Goal: Information Seeking & Learning: Learn about a topic

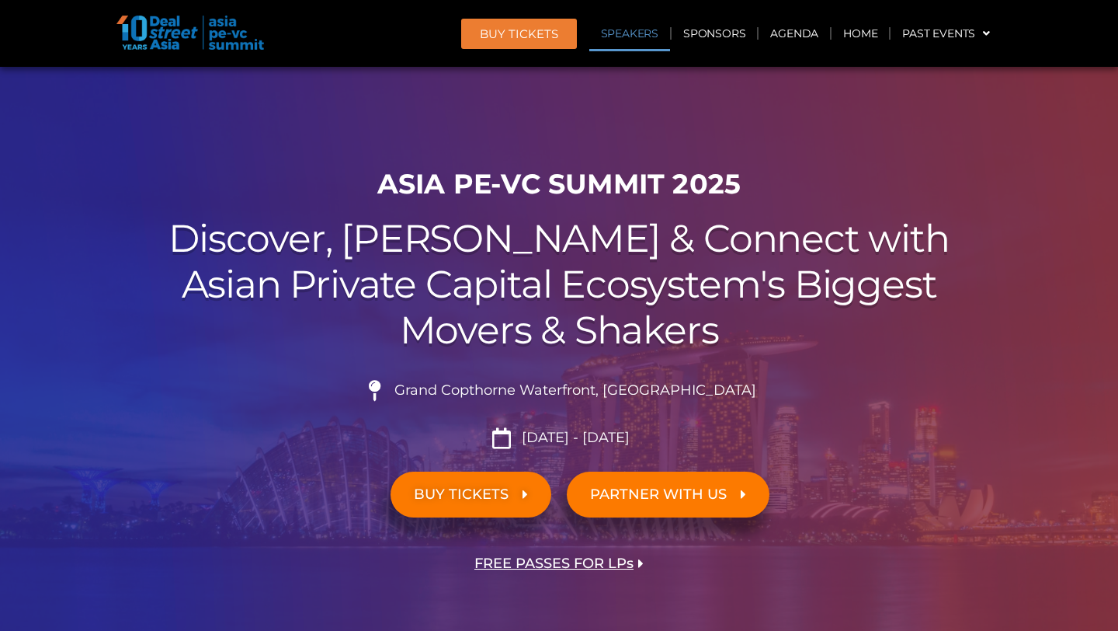
click at [635, 34] on link "Speakers" at bounding box center [629, 34] width 81 height 36
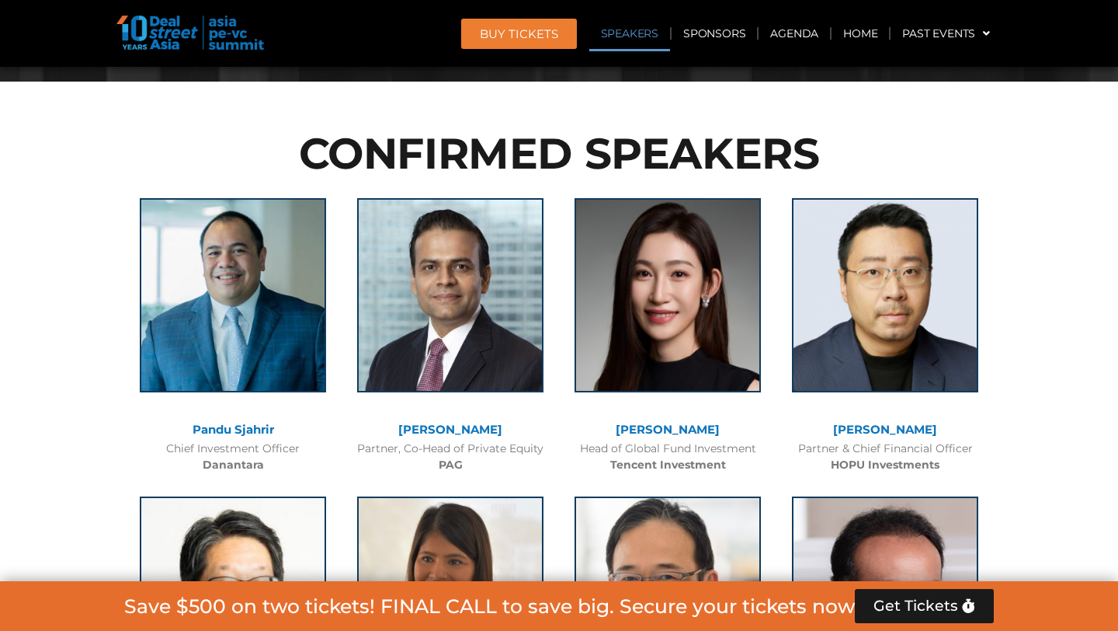
scroll to position [1685, 0]
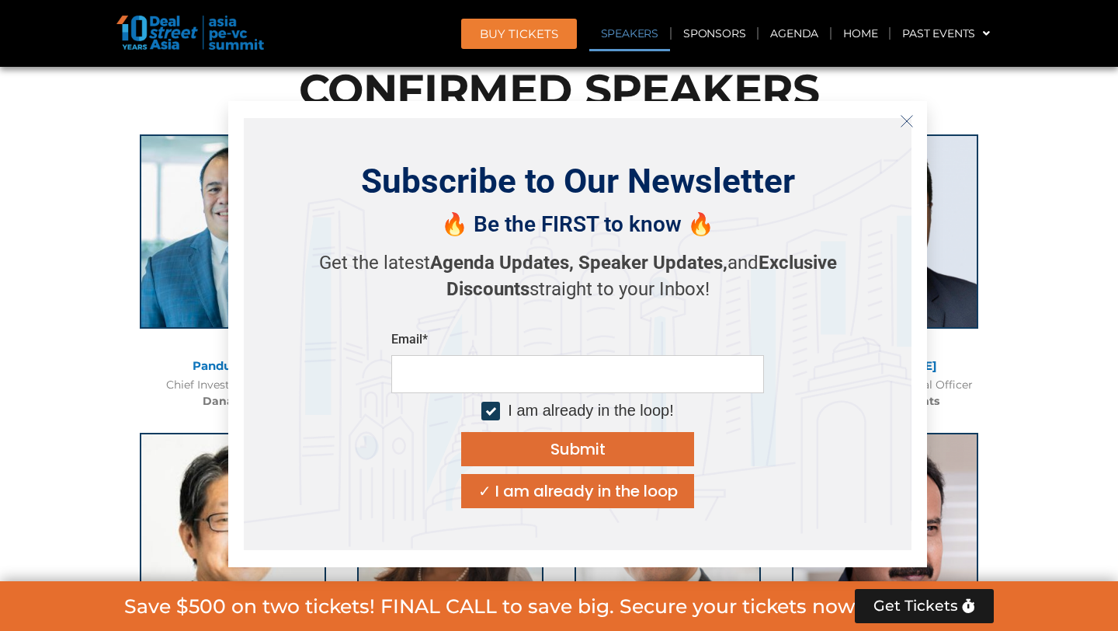
click at [908, 121] on icon "Close" at bounding box center [907, 121] width 14 height 14
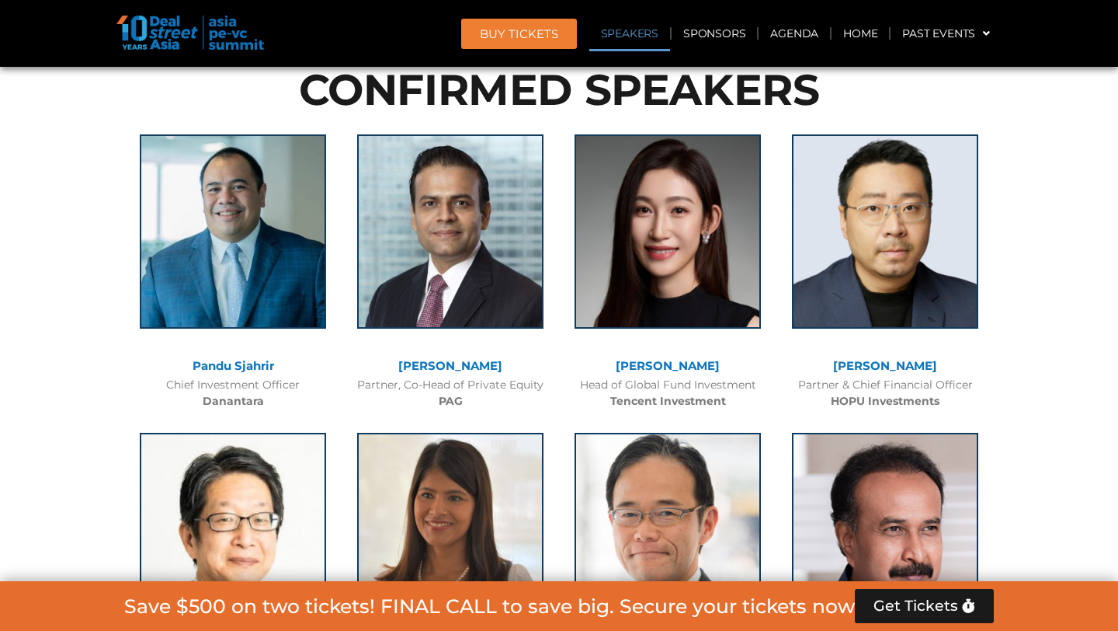
click at [909, 363] on link "[PERSON_NAME]" at bounding box center [885, 365] width 104 height 15
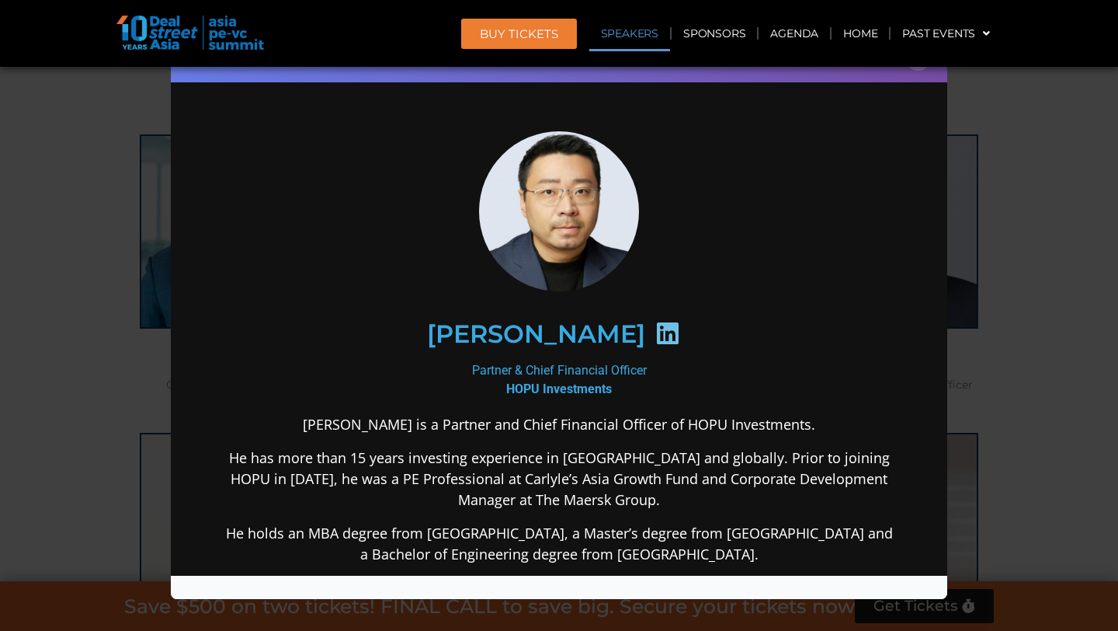
scroll to position [0, 0]
click at [655, 332] on icon at bounding box center [667, 332] width 25 height 25
click at [1002, 157] on div "Speaker Profile ×" at bounding box center [559, 315] width 1118 height 631
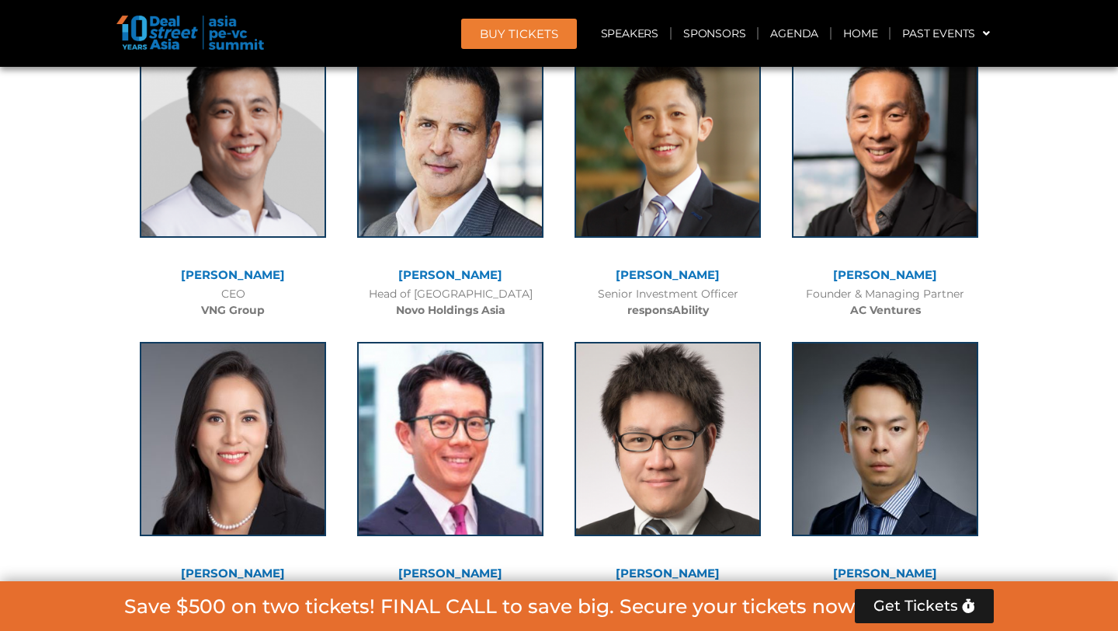
scroll to position [6546, 0]
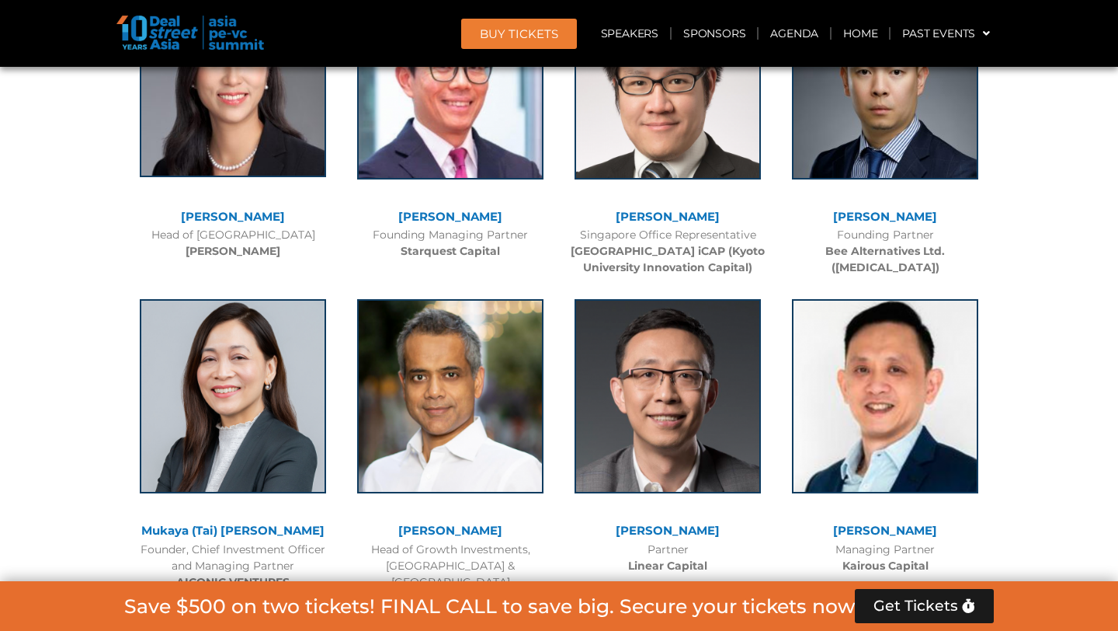
click at [256, 116] on img at bounding box center [233, 80] width 186 height 194
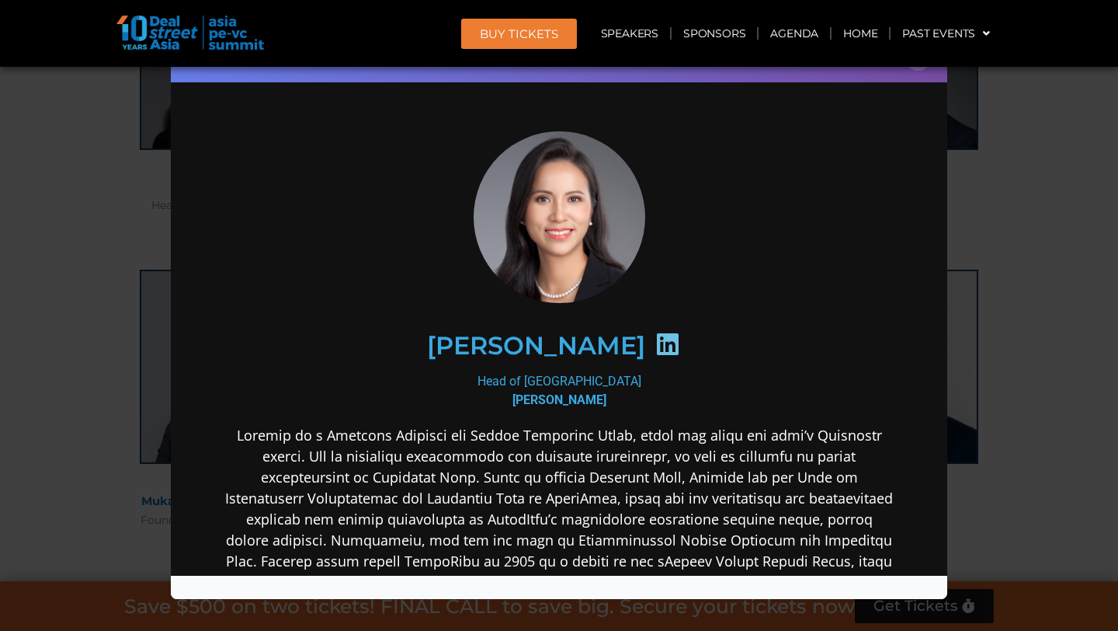
scroll to position [6577, 0]
click at [945, 102] on section "[PERSON_NAME] Head of [GEOGRAPHIC_DATA] [PERSON_NAME]" at bounding box center [559, 536] width 777 height 917
click at [923, 66] on header "BUY Tickets Speakers Sponsors Agenda Home Past Events JKT 2025 SG 2024 JKT 2024…" at bounding box center [559, 33] width 1118 height 67
click at [923, 67] on button "×" at bounding box center [918, 56] width 27 height 27
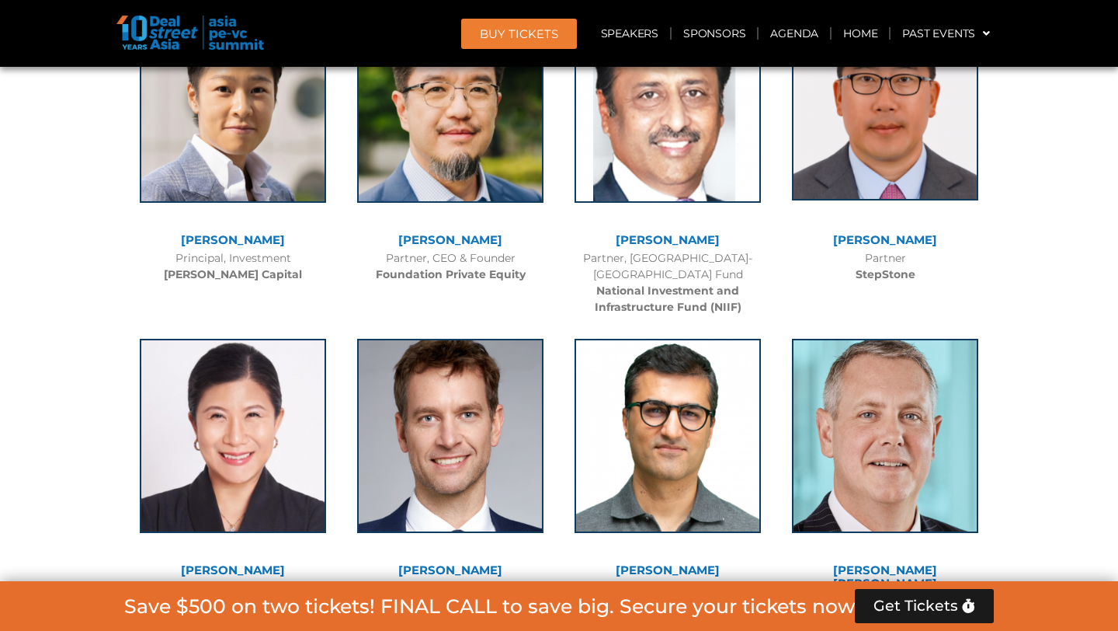
scroll to position [7136, 0]
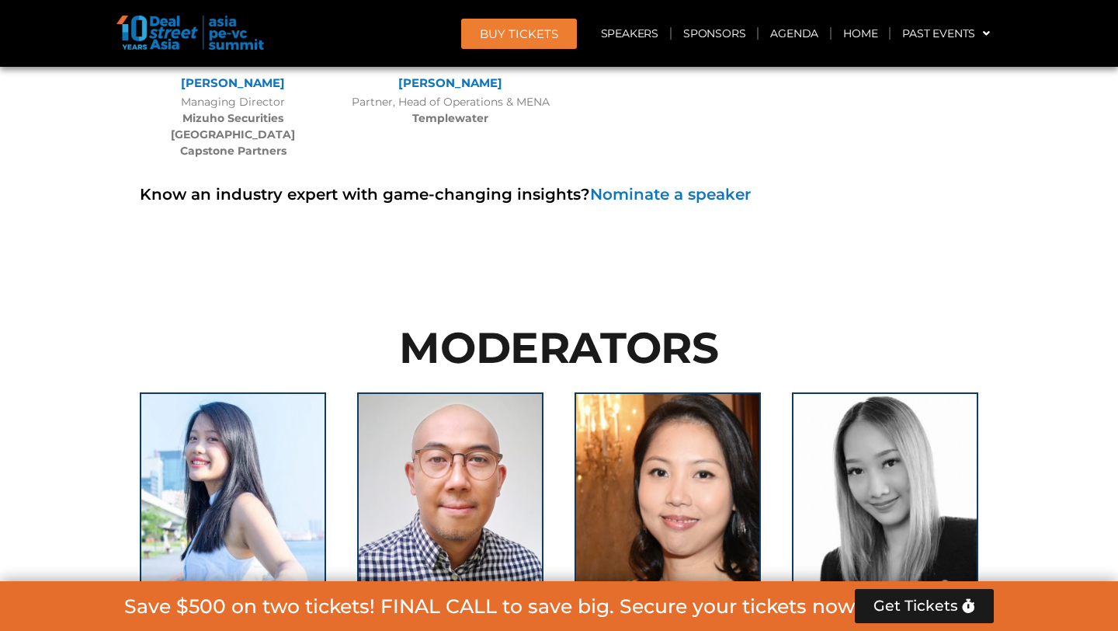
scroll to position [10460, 0]
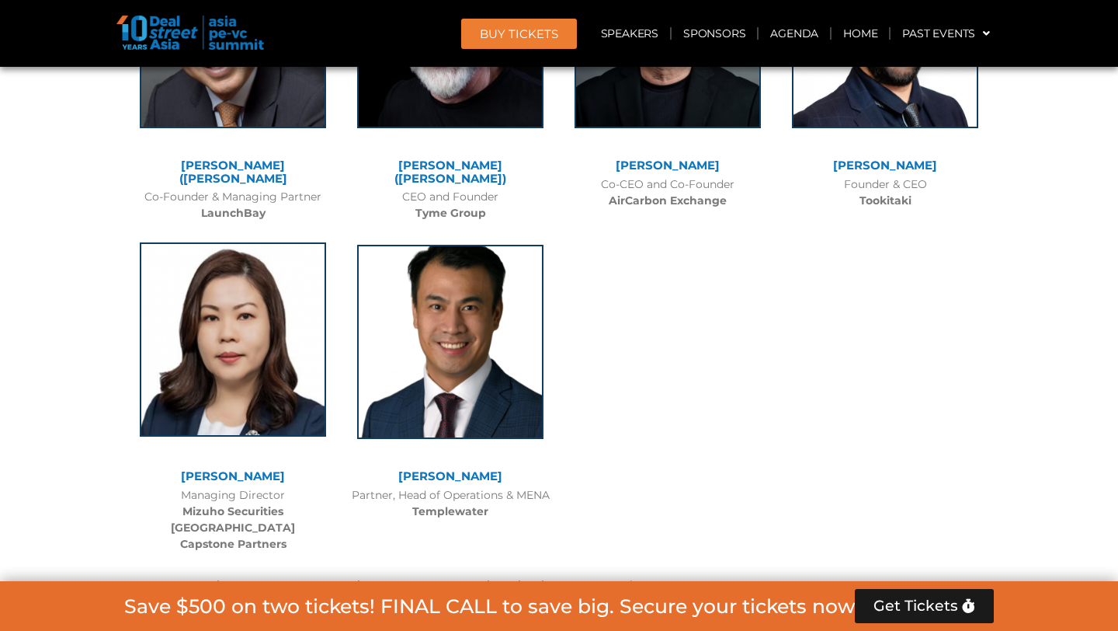
click at [254, 260] on img at bounding box center [233, 339] width 186 height 194
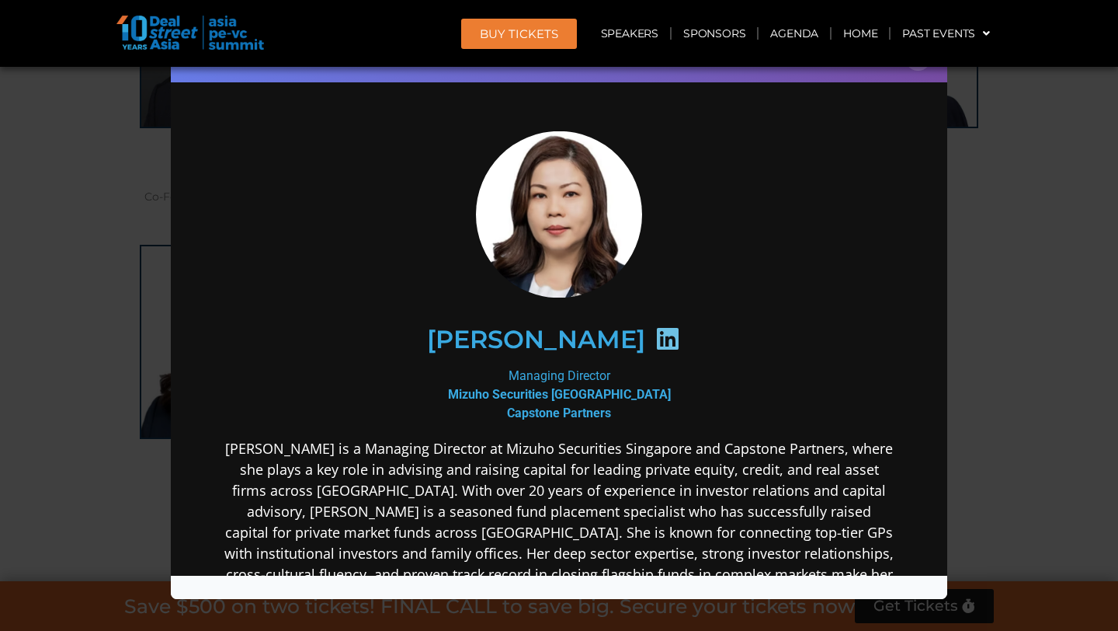
scroll to position [0, 0]
click at [655, 342] on icon at bounding box center [667, 337] width 25 height 25
click at [640, 37] on link "Speakers" at bounding box center [629, 34] width 81 height 36
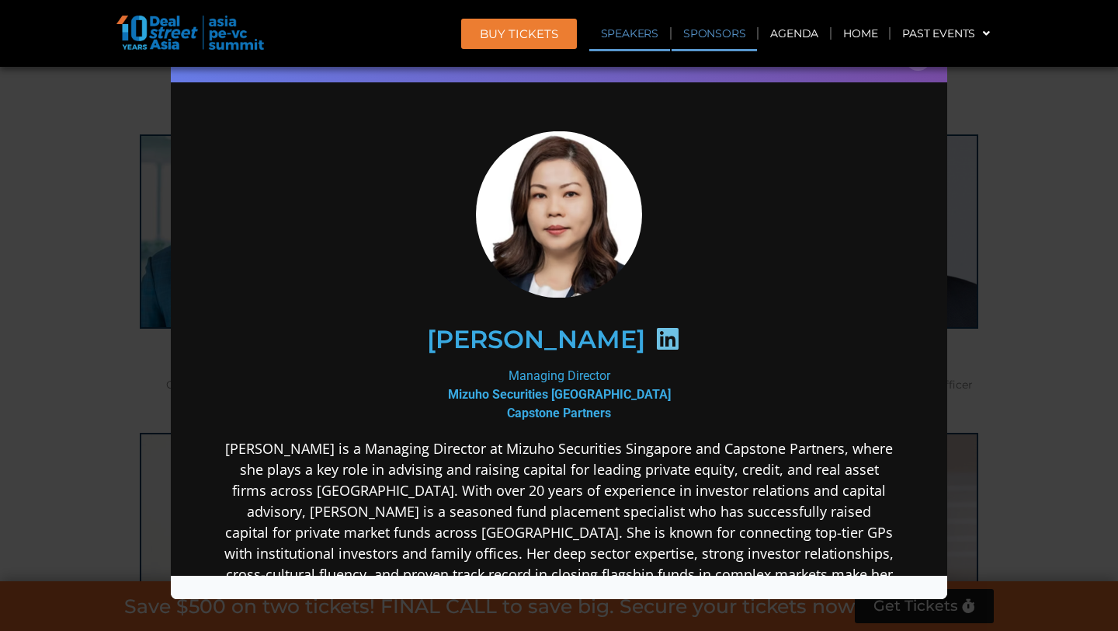
click at [740, 32] on link "Sponsors" at bounding box center [714, 34] width 85 height 36
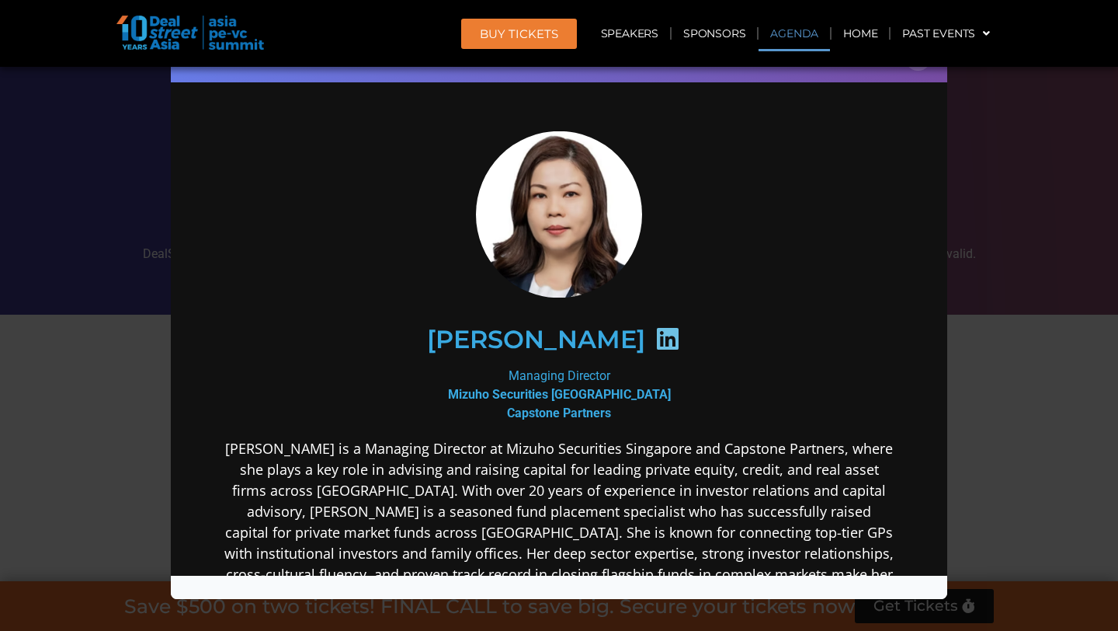
click at [794, 33] on link "Agenda" at bounding box center [794, 34] width 71 height 36
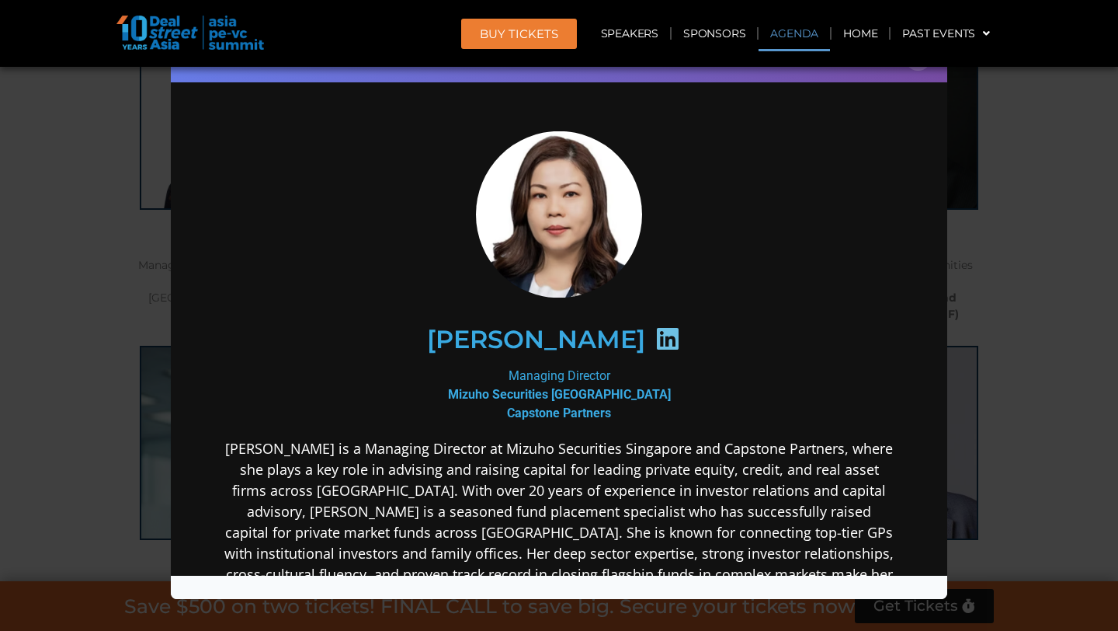
scroll to position [811, 0]
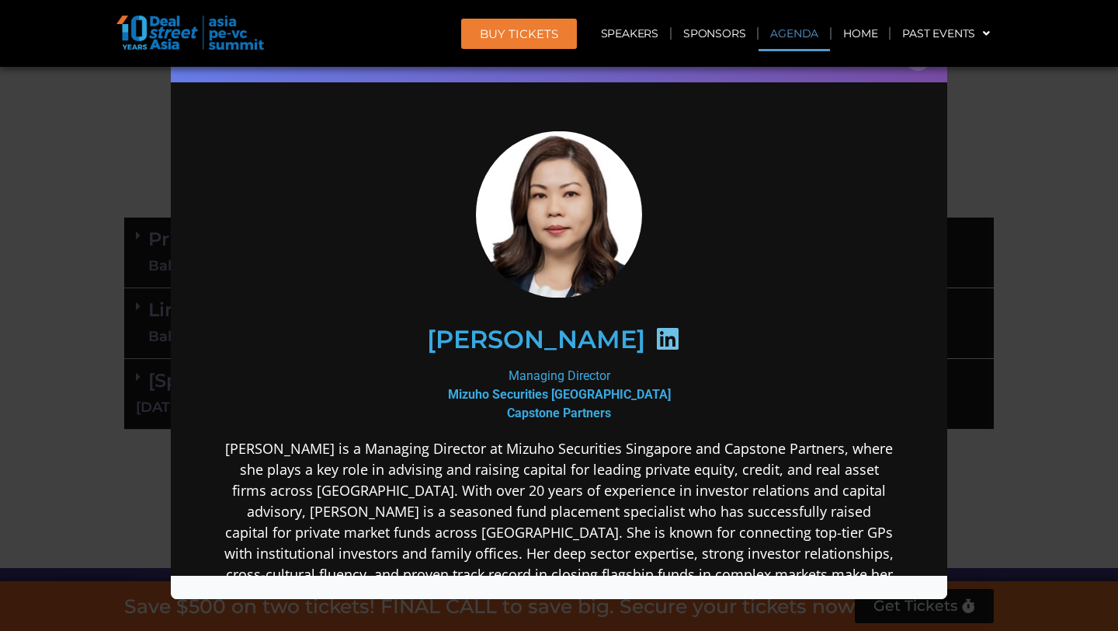
click at [1006, 283] on div "Speaker Profile ×" at bounding box center [559, 315] width 1118 height 631
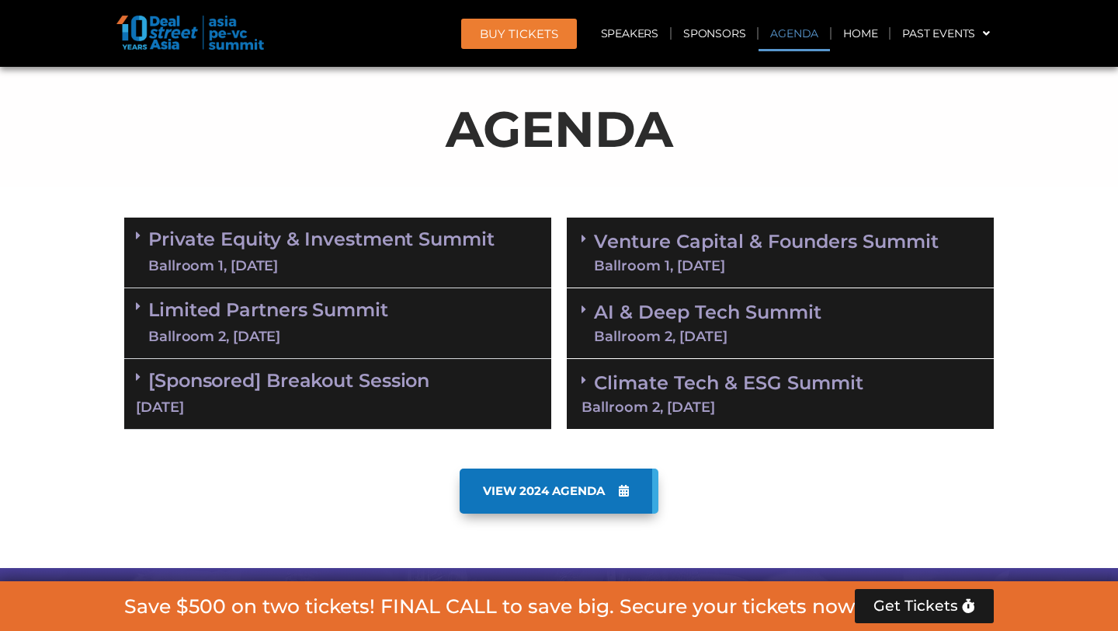
click at [234, 304] on link "Limited Partners [GEOGRAPHIC_DATA] 2, [DATE]" at bounding box center [268, 323] width 240 height 47
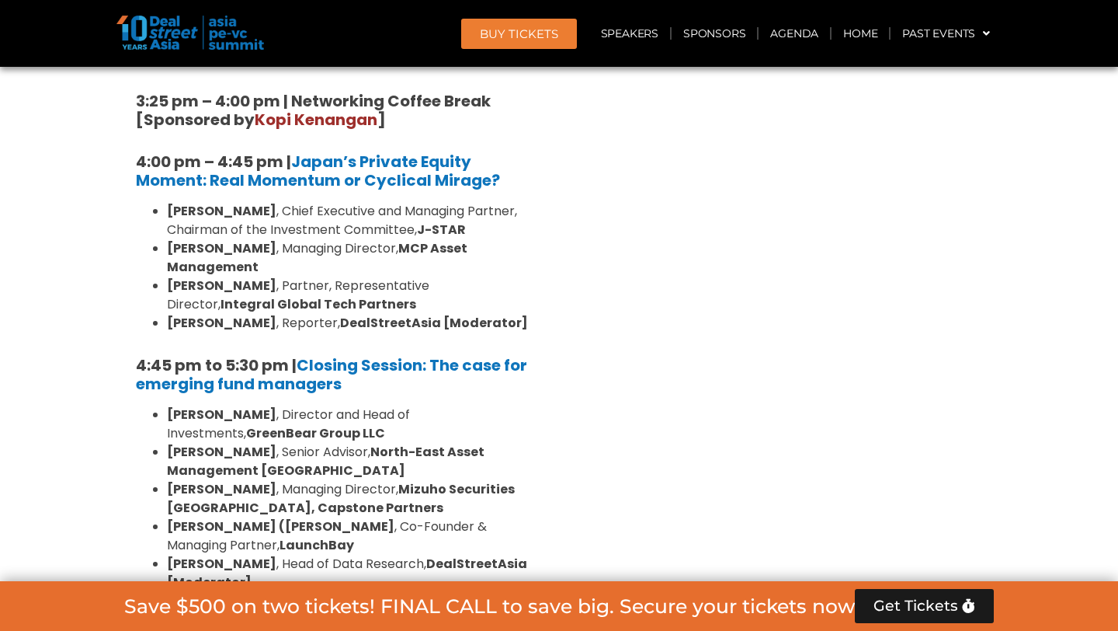
scroll to position [2302, 0]
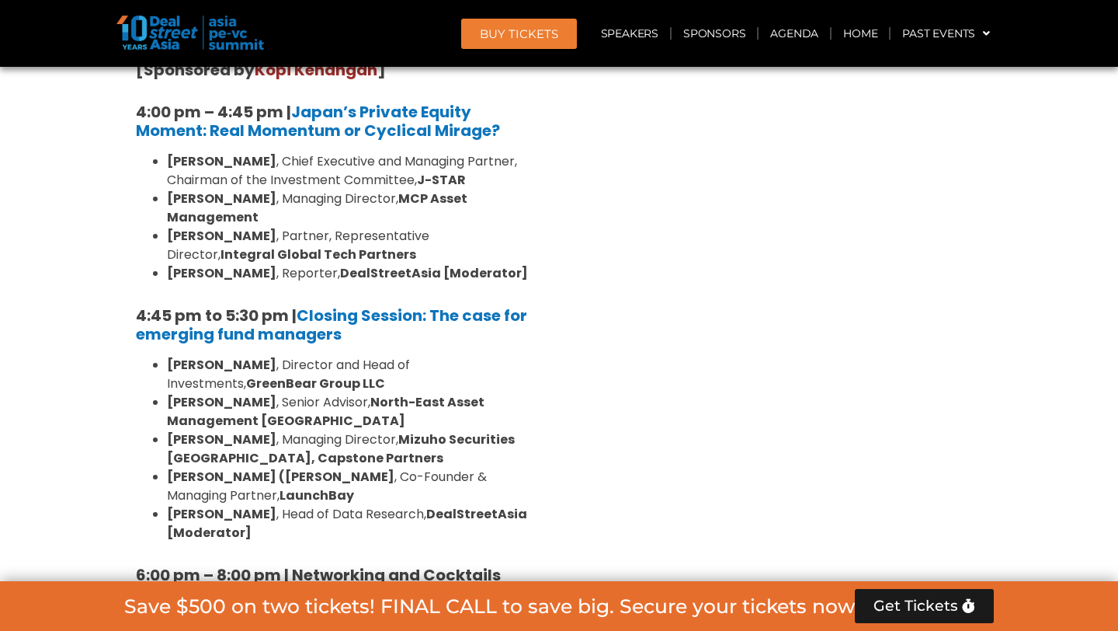
click at [291, 505] on p "[PERSON_NAME] , Head of Data Research, DealStreetAsia [Moderator]" at bounding box center [353, 523] width 373 height 37
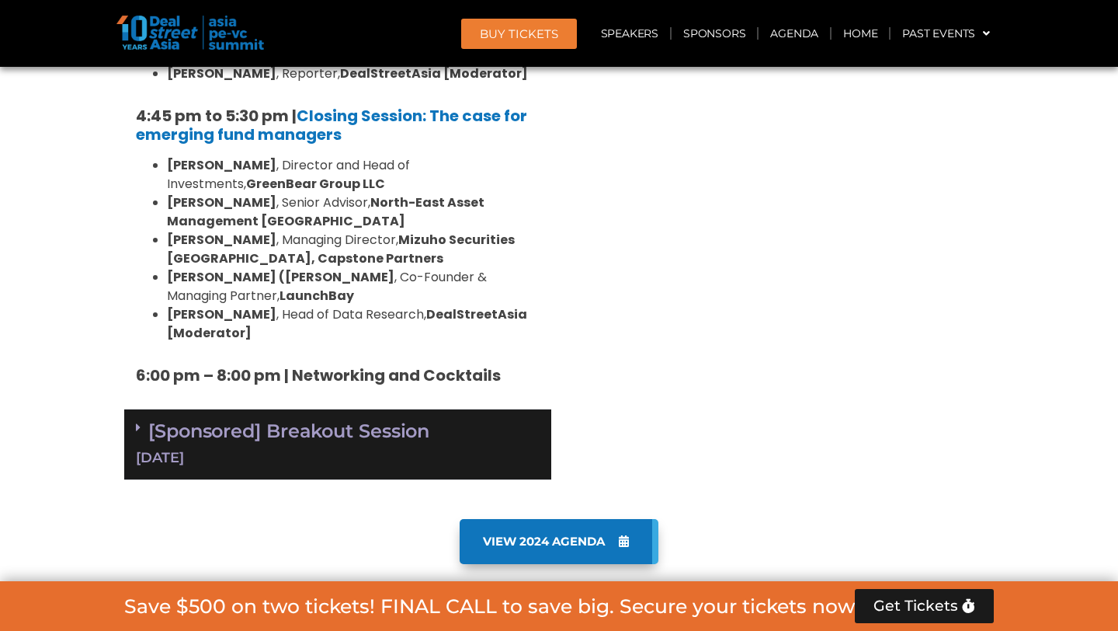
scroll to position [2520, 0]
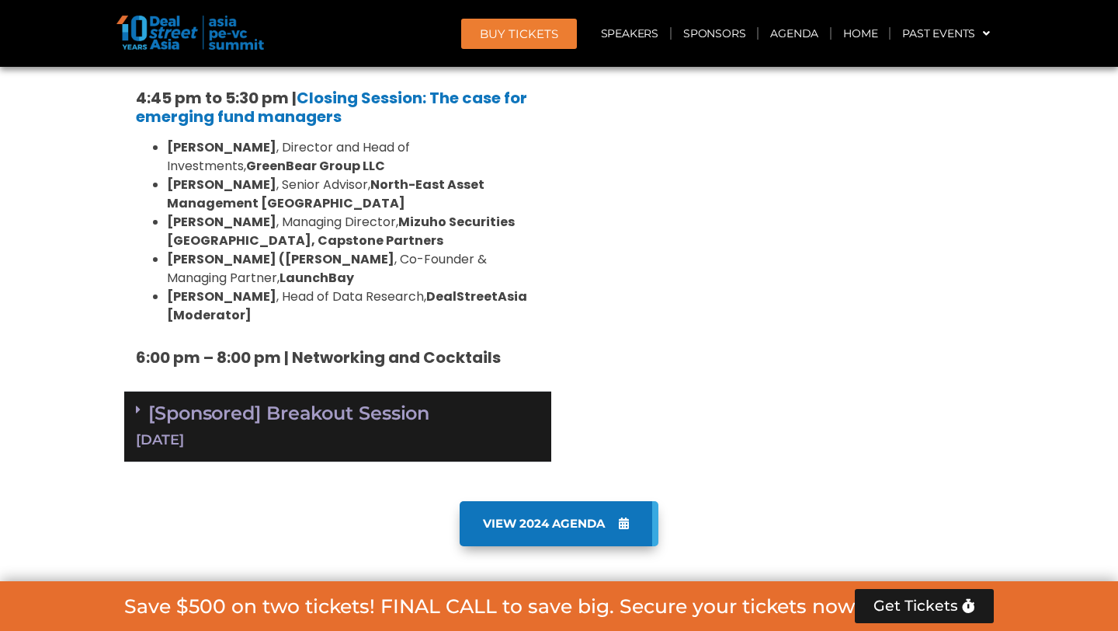
click at [272, 401] on link "[Sponsored] Breakout Session [DATE]" at bounding box center [338, 425] width 404 height 48
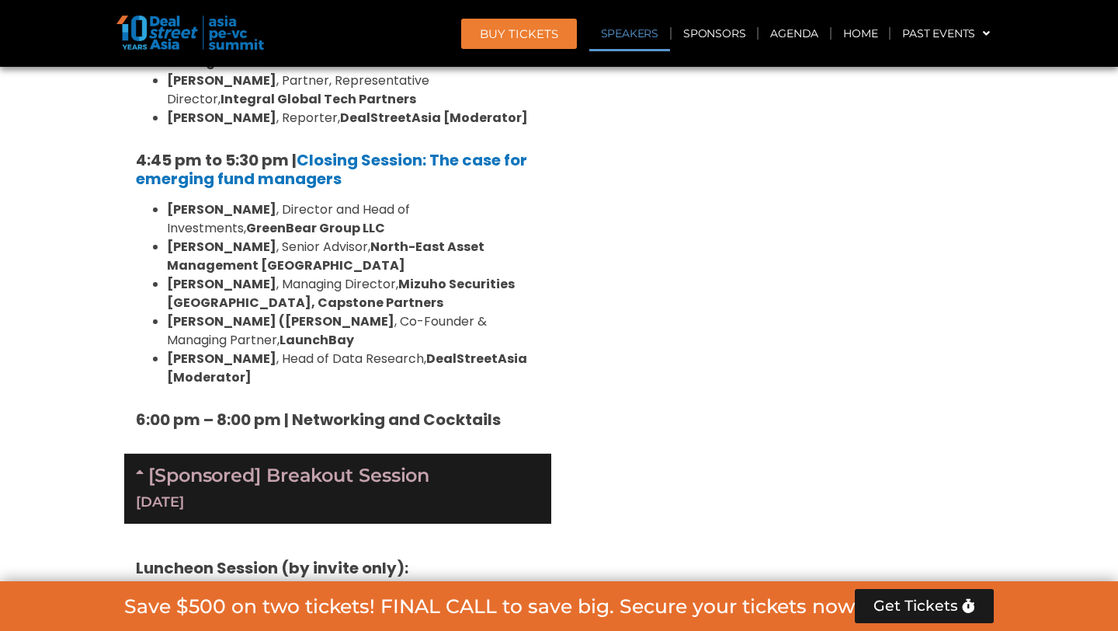
scroll to position [0, 0]
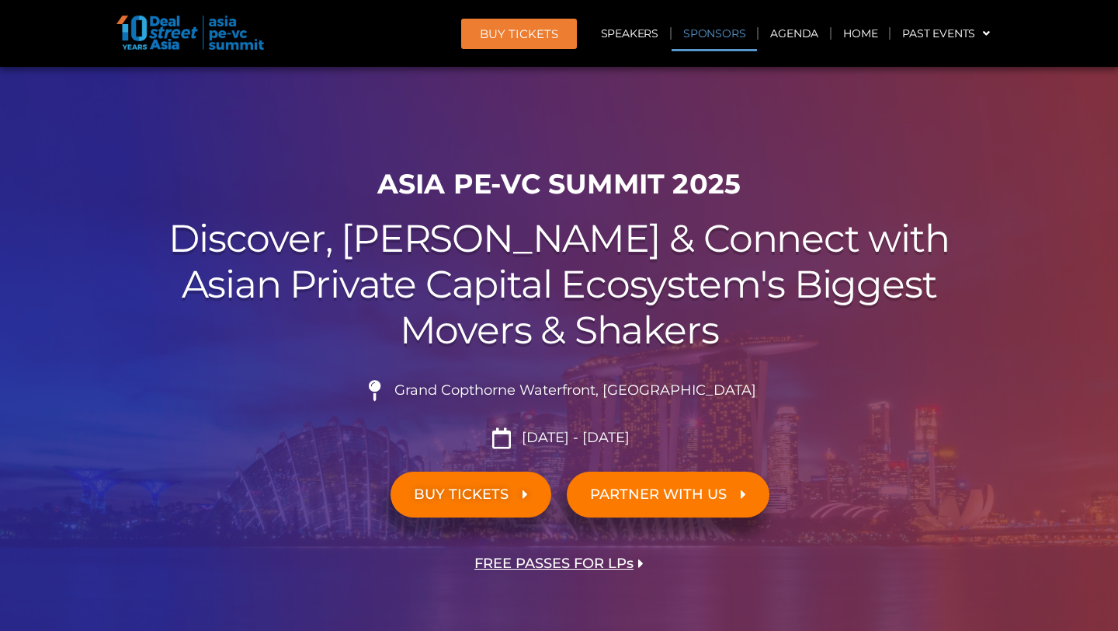
click at [721, 36] on link "Sponsors" at bounding box center [714, 34] width 85 height 36
click at [790, 37] on link "Agenda" at bounding box center [794, 34] width 71 height 36
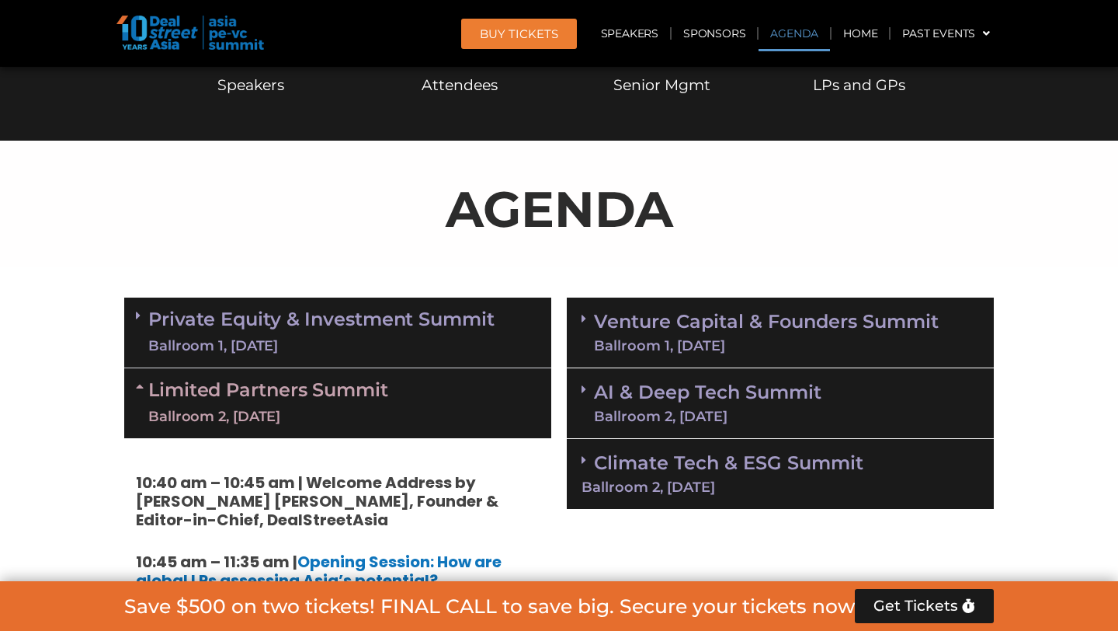
scroll to position [811, 0]
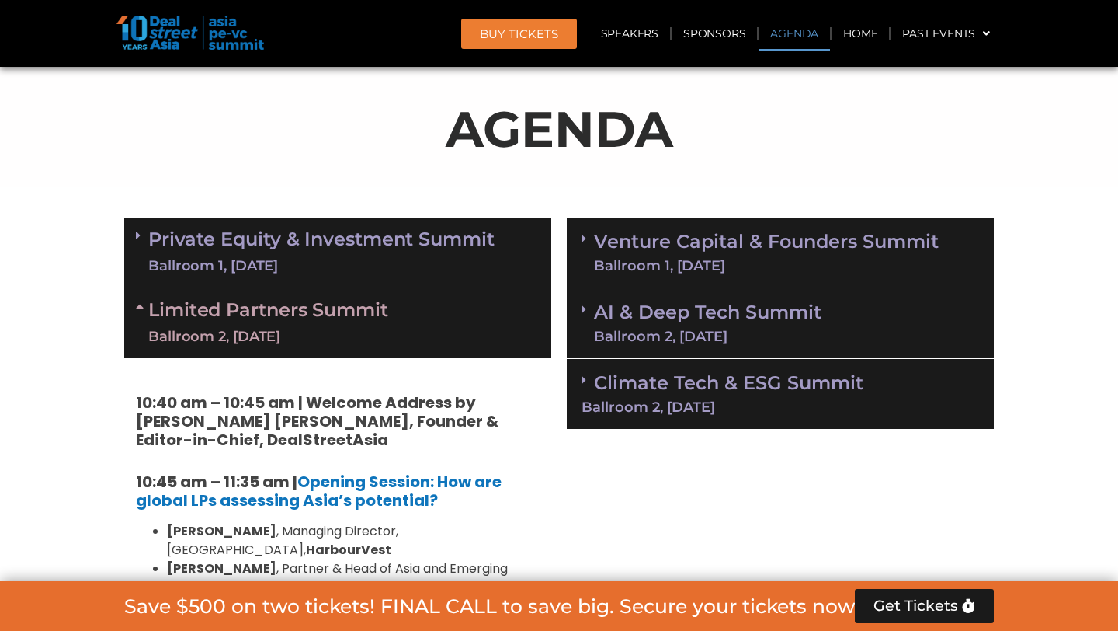
click at [718, 242] on link "Venture Capital & Founders​ Summit Ballroom 1, [DATE]" at bounding box center [766, 252] width 345 height 40
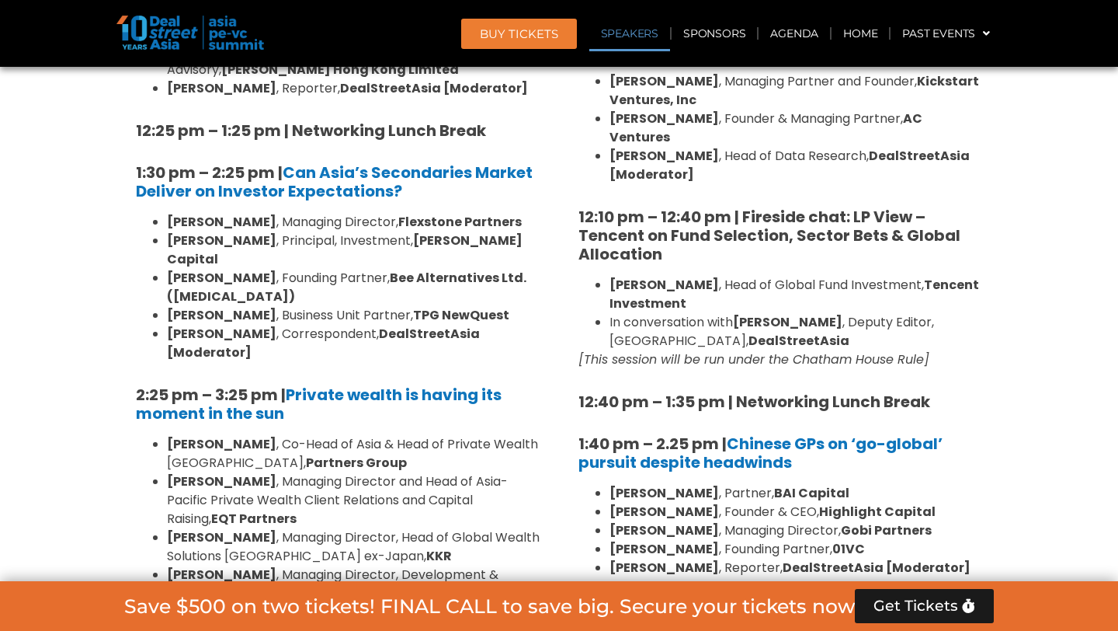
scroll to position [1712, 0]
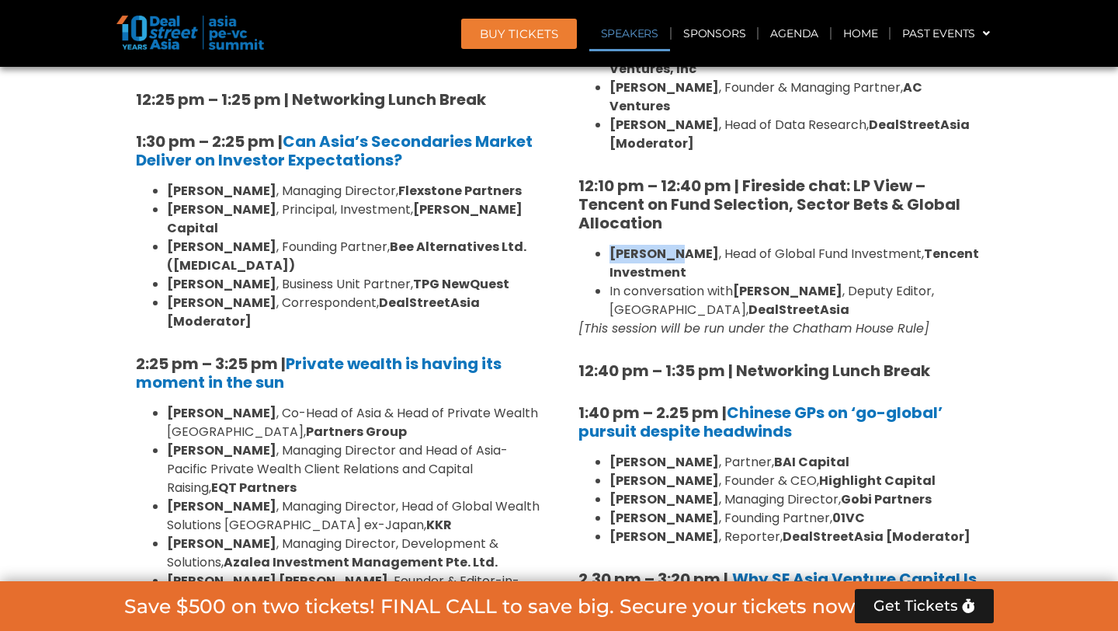
drag, startPoint x: 610, startPoint y: 196, endPoint x: 670, endPoint y: 195, distance: 60.6
click at [670, 245] on li "[PERSON_NAME] , Head of Global Fund Investment, Tencent Investment" at bounding box center [796, 263] width 373 height 37
copy strong "[PERSON_NAME]"
drag, startPoint x: 931, startPoint y: 428, endPoint x: 799, endPoint y: 427, distance: 132.0
click at [799, 471] on li "[PERSON_NAME] , Founder & CEO, Highlight Capital" at bounding box center [796, 480] width 373 height 19
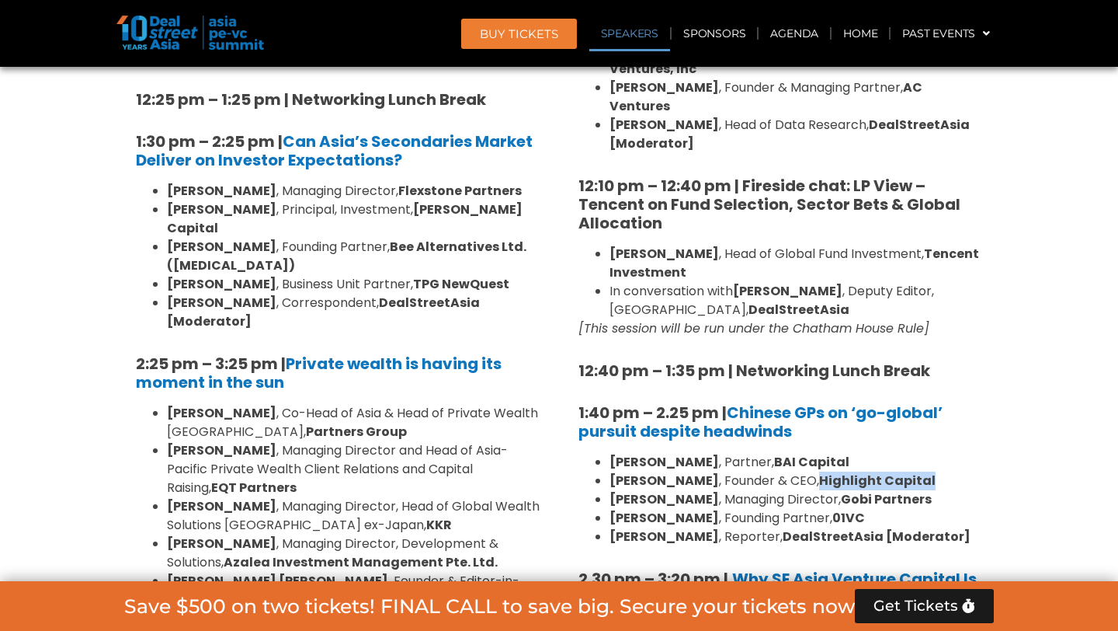
copy strong "Highlight Capital"
click at [750, 490] on li "[PERSON_NAME] , Managing Director, Gobi Partners" at bounding box center [796, 499] width 373 height 19
click at [633, 245] on strong "Tencent Investment" at bounding box center [795, 263] width 370 height 36
drag, startPoint x: 610, startPoint y: 196, endPoint x: 688, endPoint y: 210, distance: 78.9
click at [688, 245] on li "[PERSON_NAME] , Head of Global Fund Investment, Tencent Investment" at bounding box center [796, 263] width 373 height 37
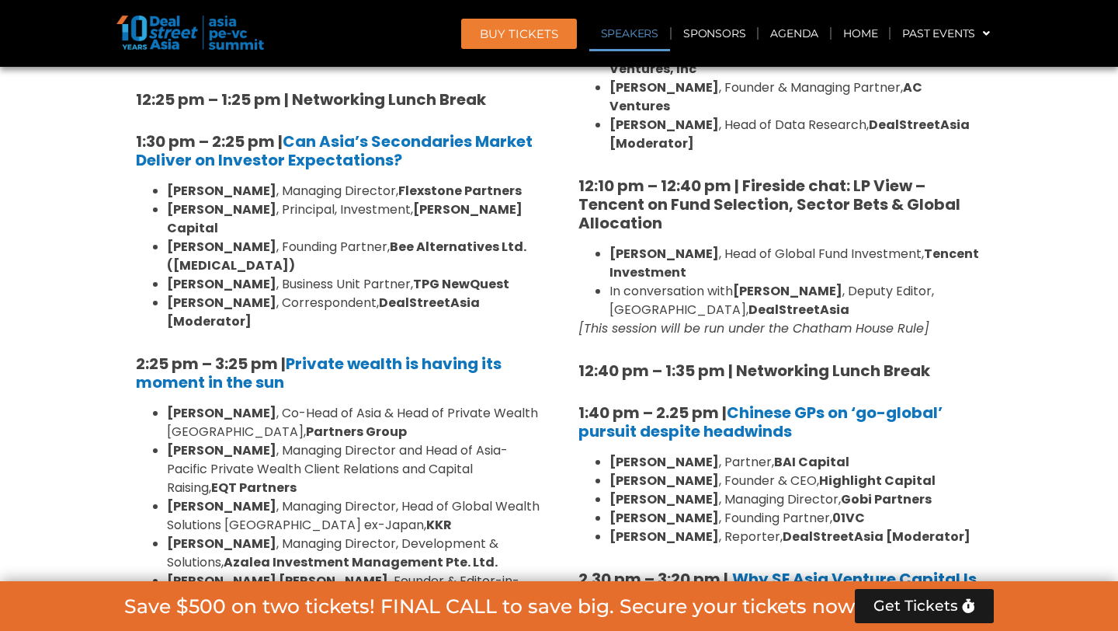
copy li "[PERSON_NAME] , Head of Global Fund Investment, Tencent Investment"
click at [1087, 290] on section "Private Equity & Investment Summit Ballroom 1, [DATE] 8:00 am – 9:00 am | Regis…" at bounding box center [559, 519] width 1118 height 2420
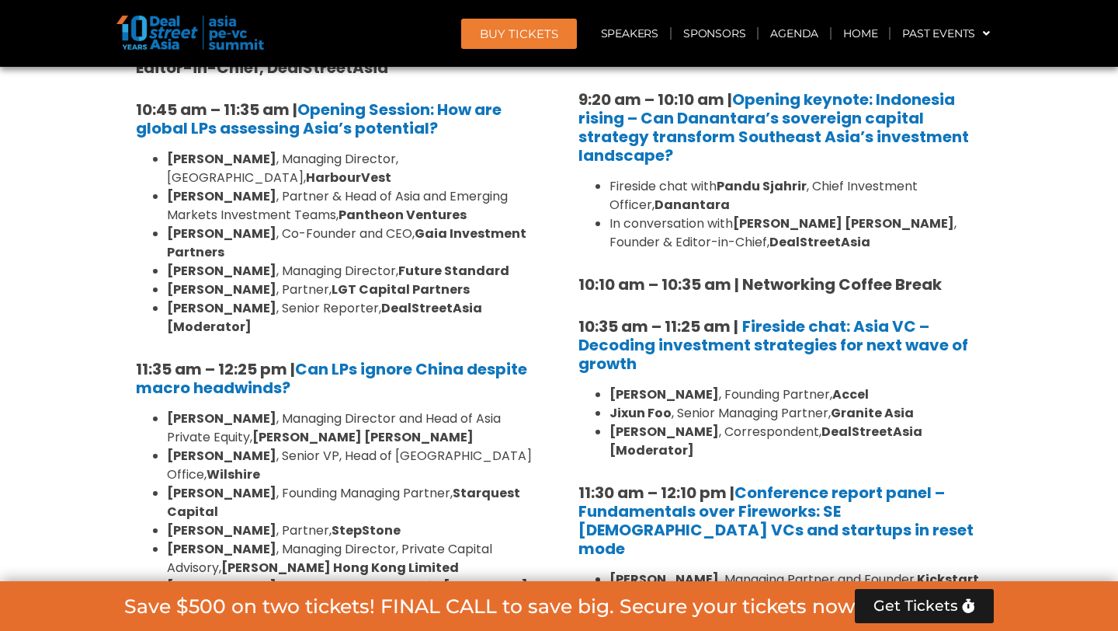
scroll to position [1184, 0]
